Goal: Find specific page/section: Find specific page/section

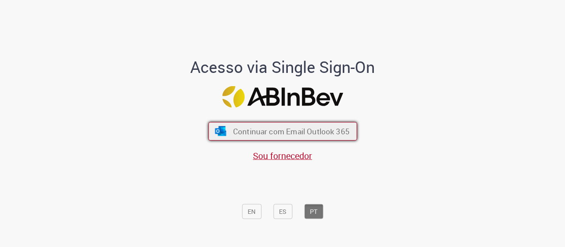
click at [307, 132] on span "Continuar com Email Outlook 365" at bounding box center [290, 131] width 116 height 10
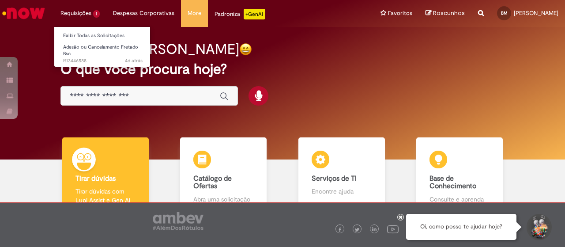
click at [89, 15] on li "Requisições 1 Exibir Todas as Solicitações Adesão ou Cancelamento Fretado Bsc 4…" at bounding box center [80, 13] width 52 height 26
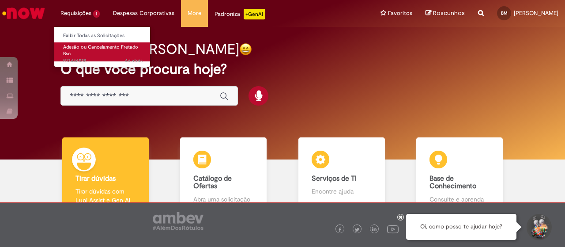
click at [83, 56] on link "Adesão ou Cancelamento Fretado Bsc 4d atrás 4 dias atrás R13446588" at bounding box center [102, 51] width 97 height 19
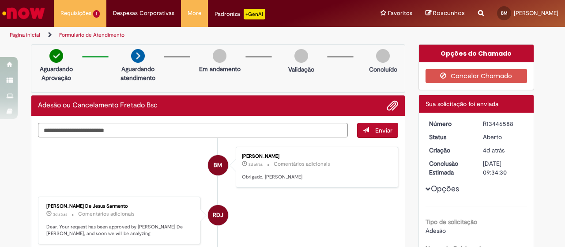
click at [252, 13] on p "+GenAi" at bounding box center [254, 14] width 22 height 11
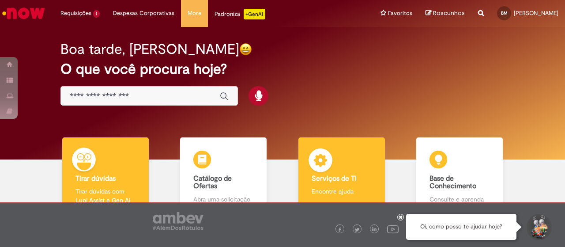
click at [337, 178] on b "Serviços de TI" at bounding box center [333, 178] width 45 height 9
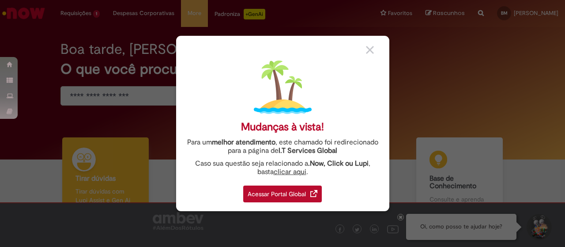
click at [312, 191] on img at bounding box center [313, 193] width 7 height 7
